Goal: Task Accomplishment & Management: Manage account settings

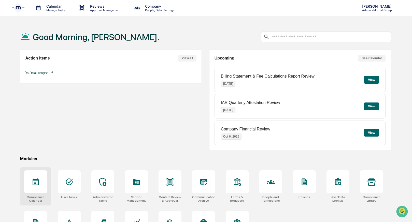
click at [35, 183] on icon at bounding box center [36, 182] width 8 height 8
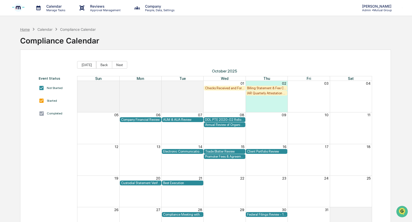
click at [23, 30] on div "Home" at bounding box center [25, 29] width 10 height 4
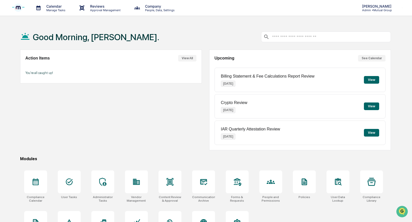
click at [382, 11] on p "Admin • Mutual Group" at bounding box center [376, 10] width 36 height 4
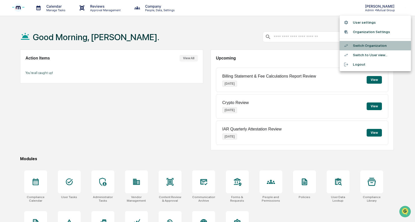
click at [359, 47] on li "Switch Organization" at bounding box center [374, 45] width 71 height 9
